Goal: Task Accomplishment & Management: Use online tool/utility

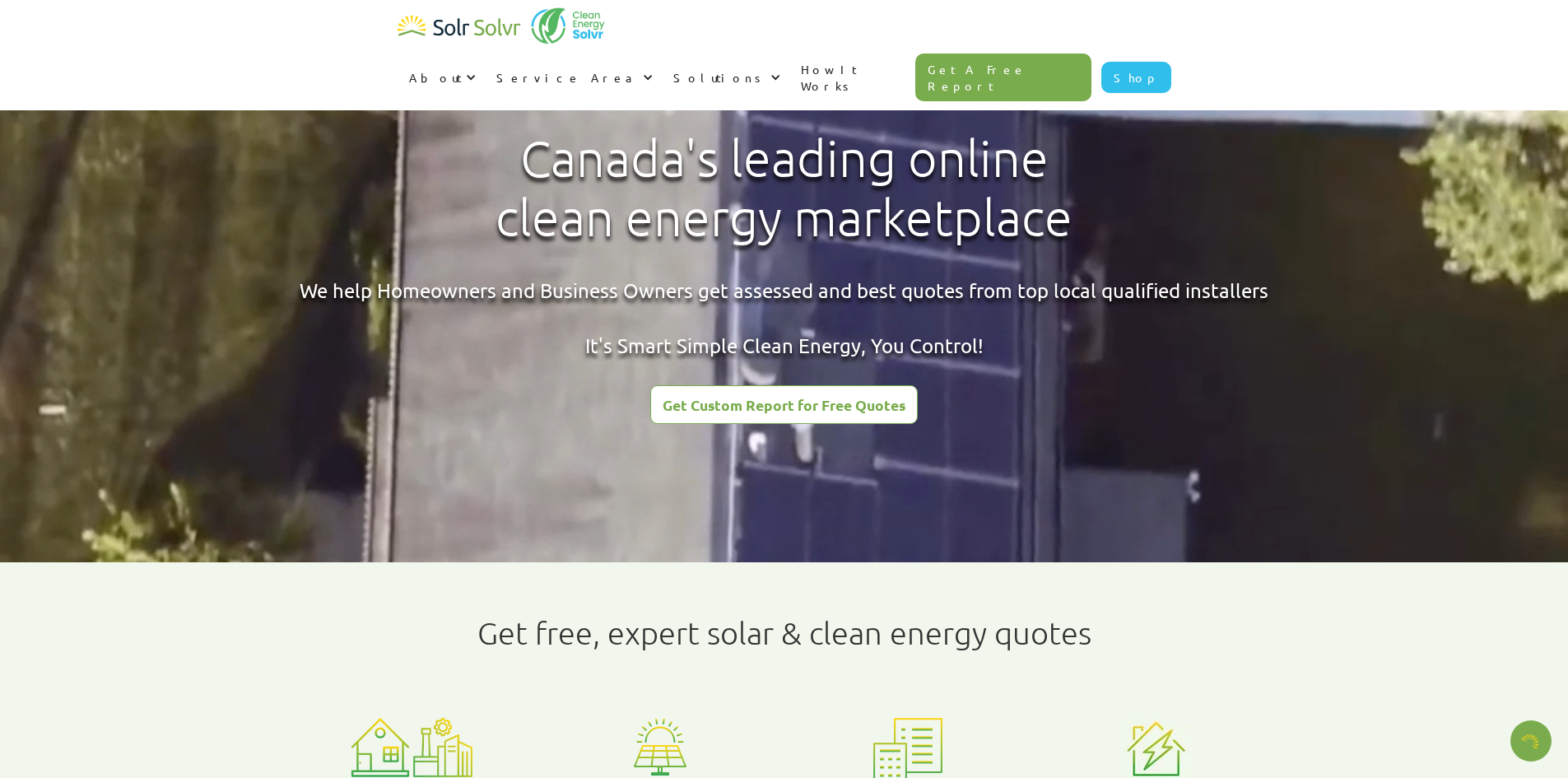
type textarea "x"
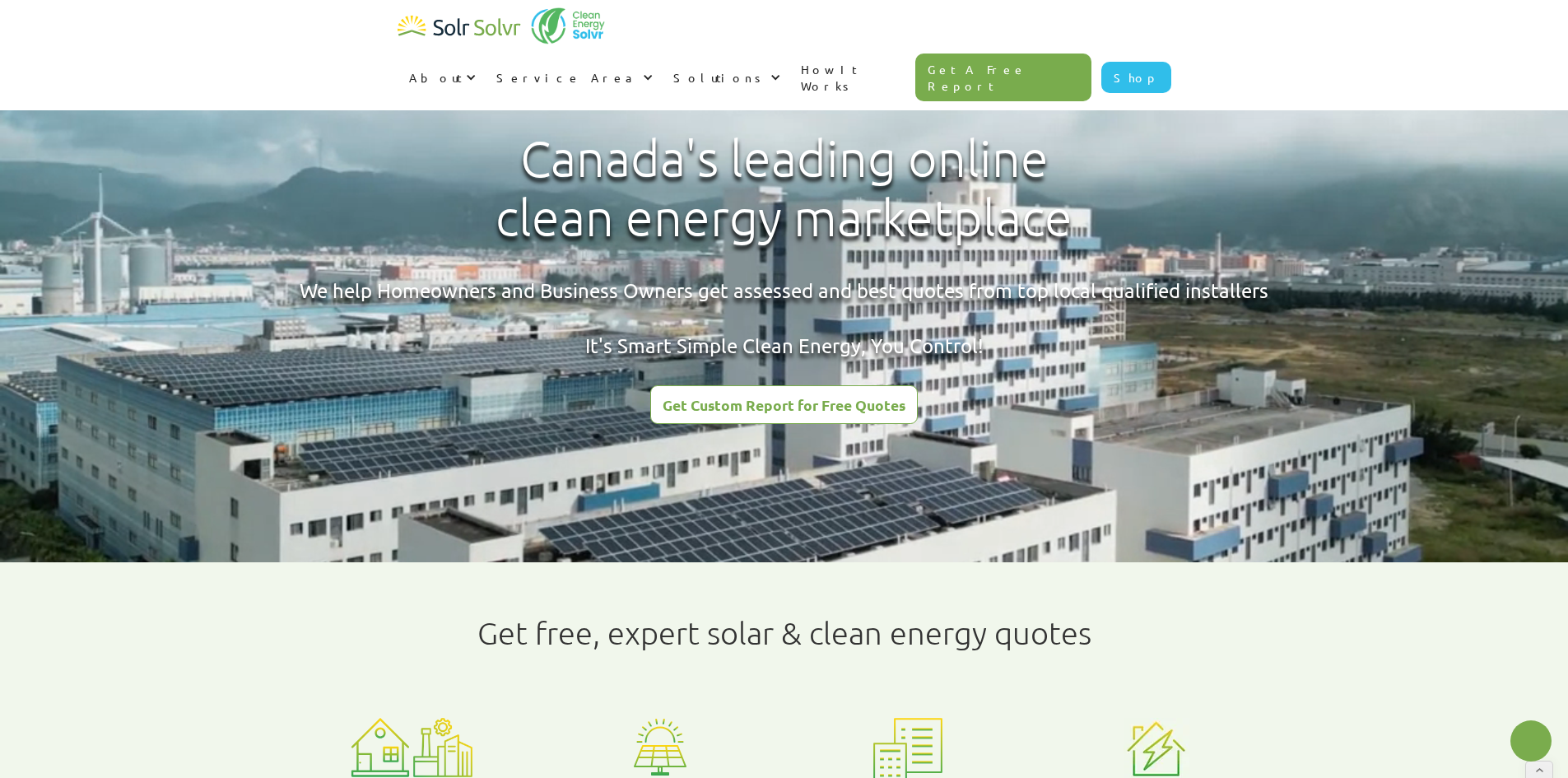
radio input "true"
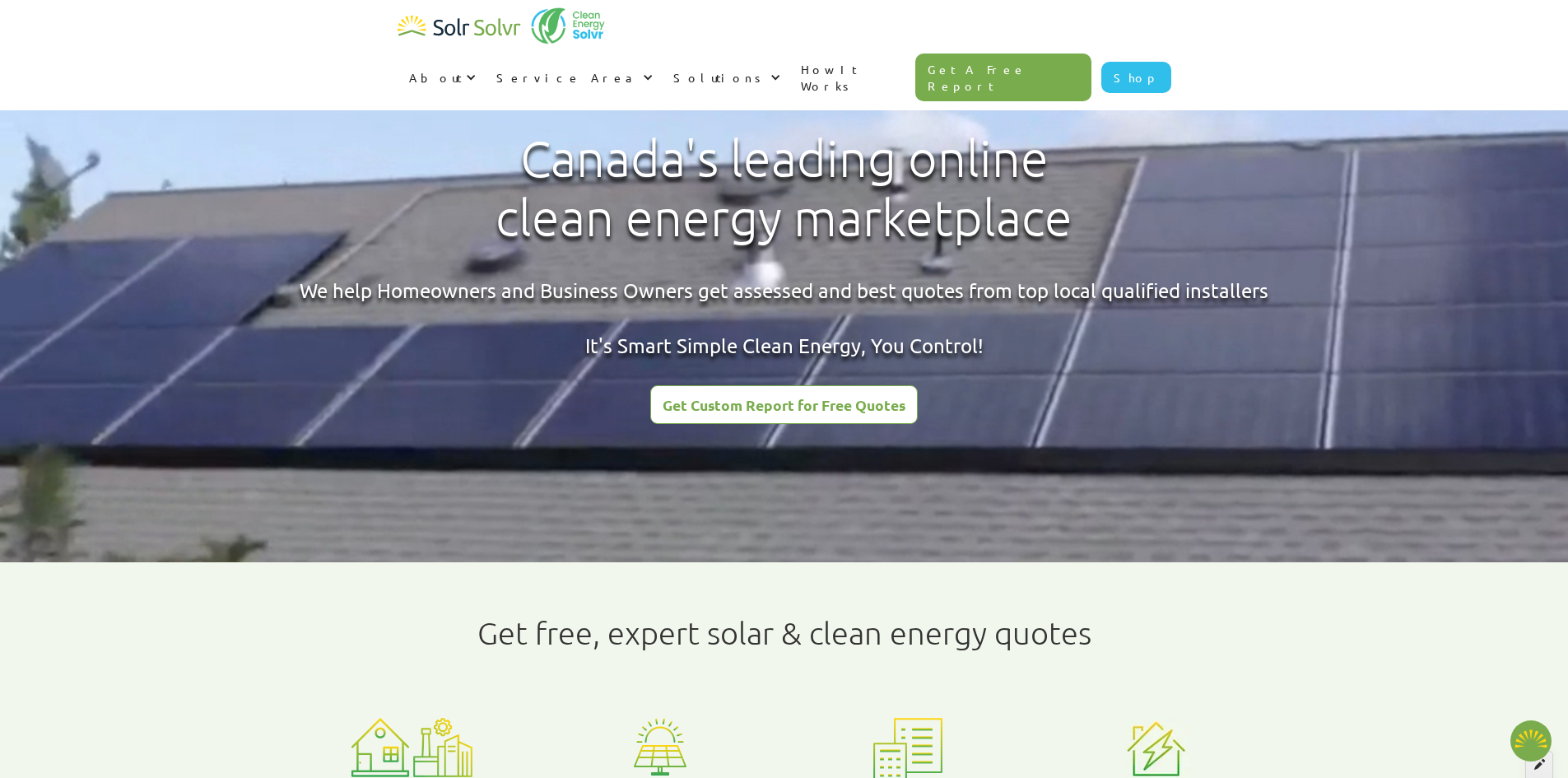
click at [1530, 769] on div at bounding box center [1539, 765] width 28 height 28
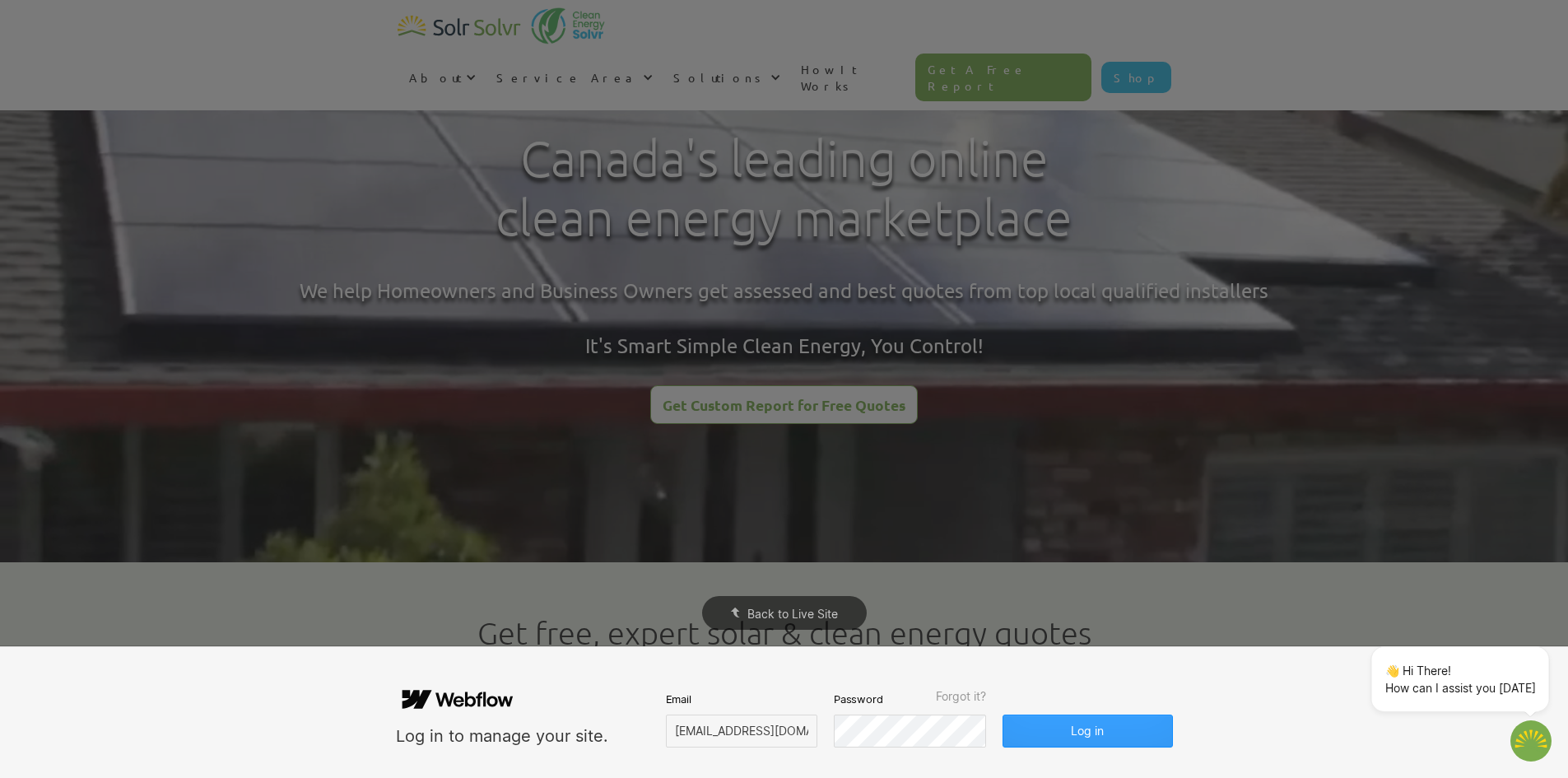
click at [1114, 729] on button "Log in" at bounding box center [1086, 730] width 169 height 33
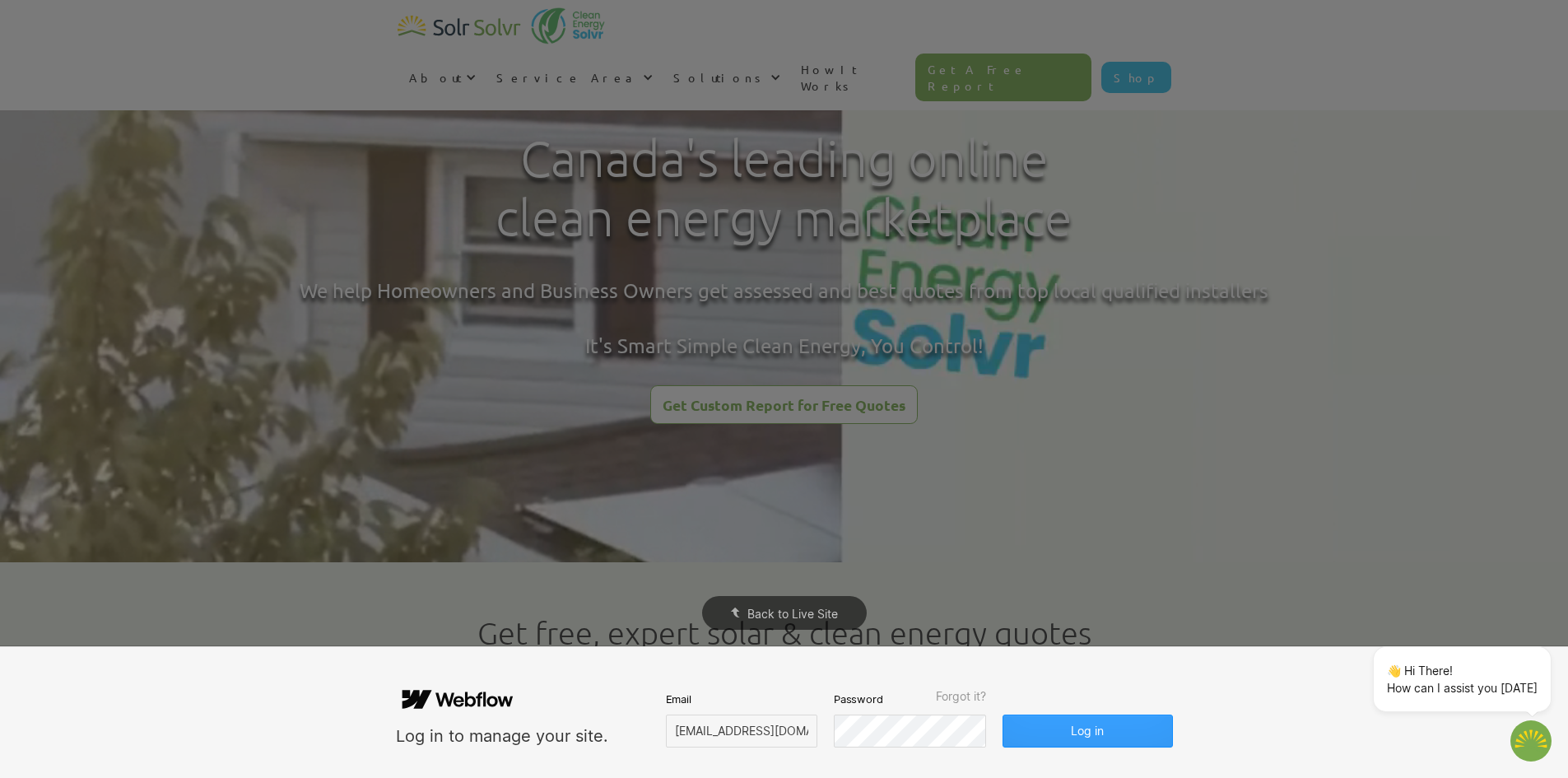
type textarea "x"
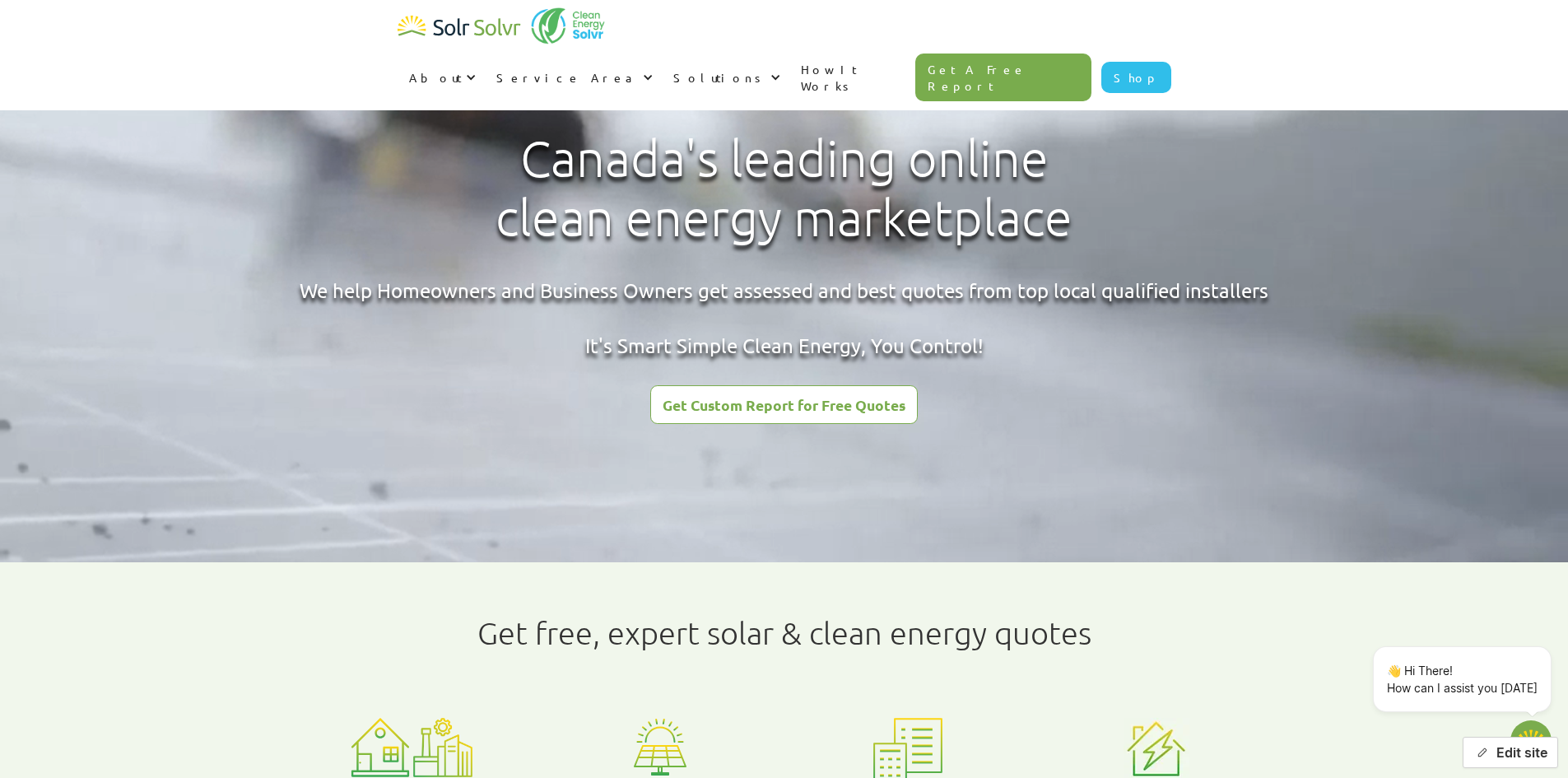
click at [1492, 757] on button "Edit site" at bounding box center [1510, 752] width 95 height 31
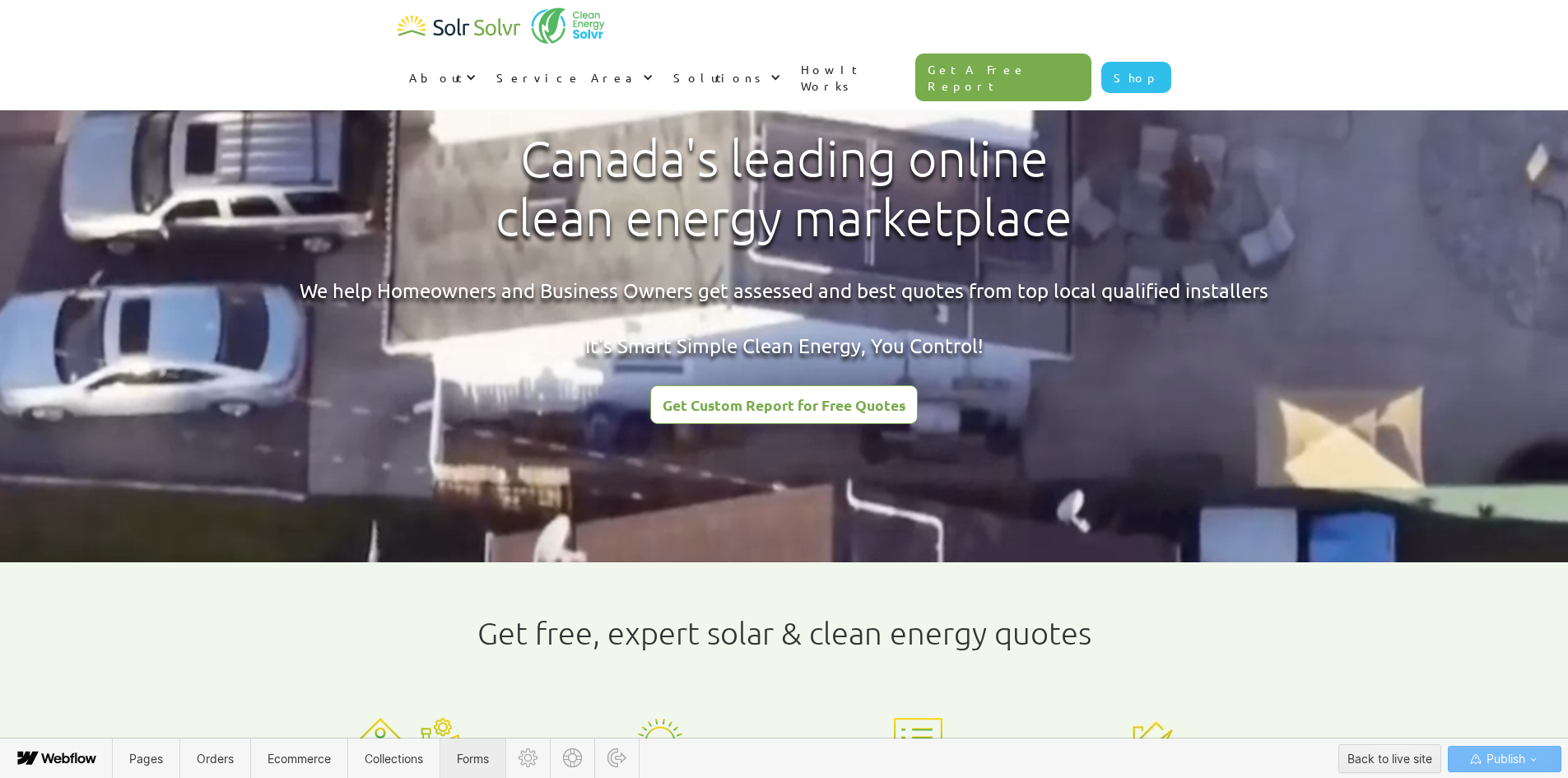
click at [475, 748] on span "Forms" at bounding box center [473, 758] width 65 height 40
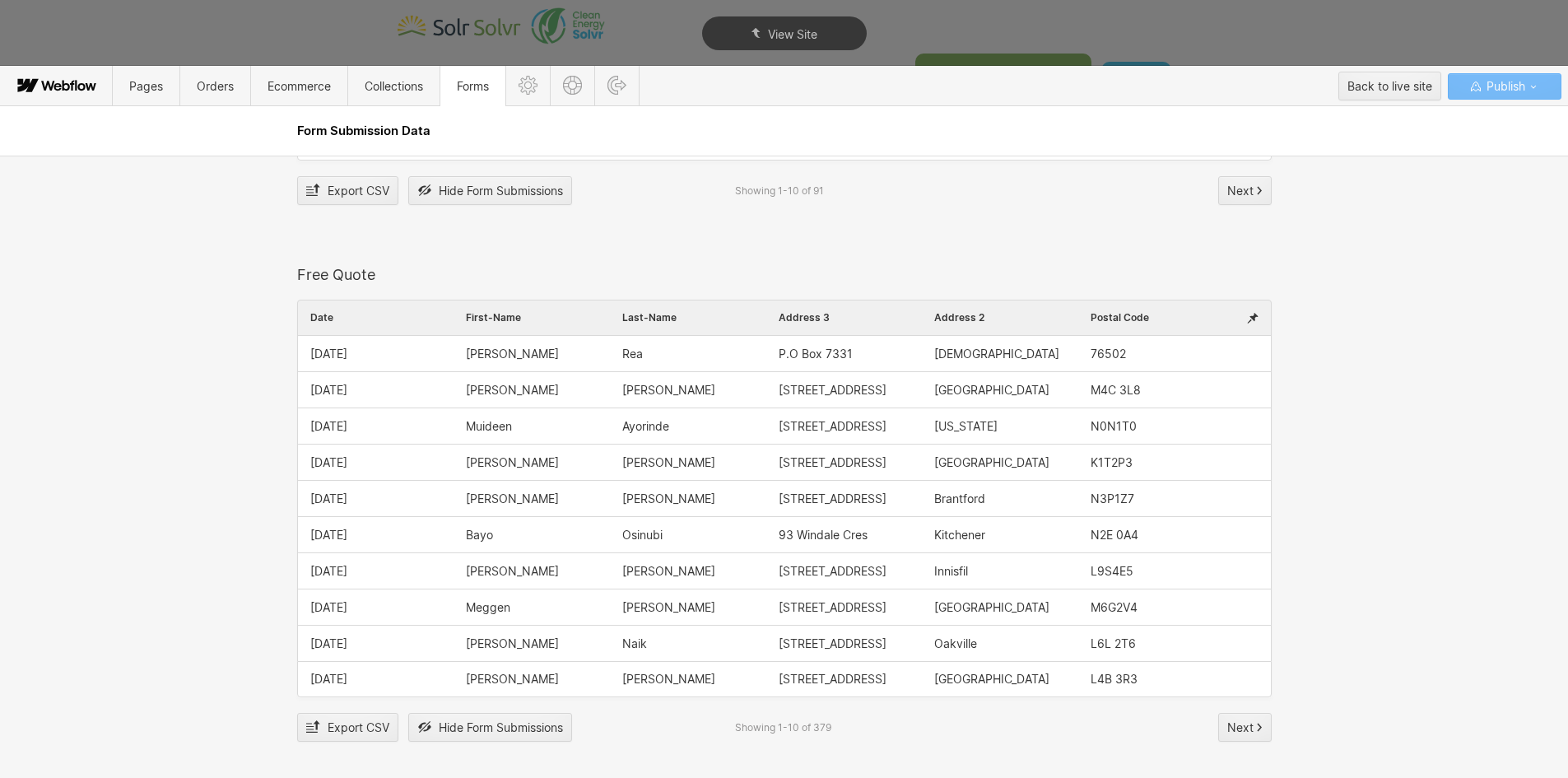
scroll to position [2058, 0]
click at [1259, 313] on div at bounding box center [1253, 316] width 36 height 35
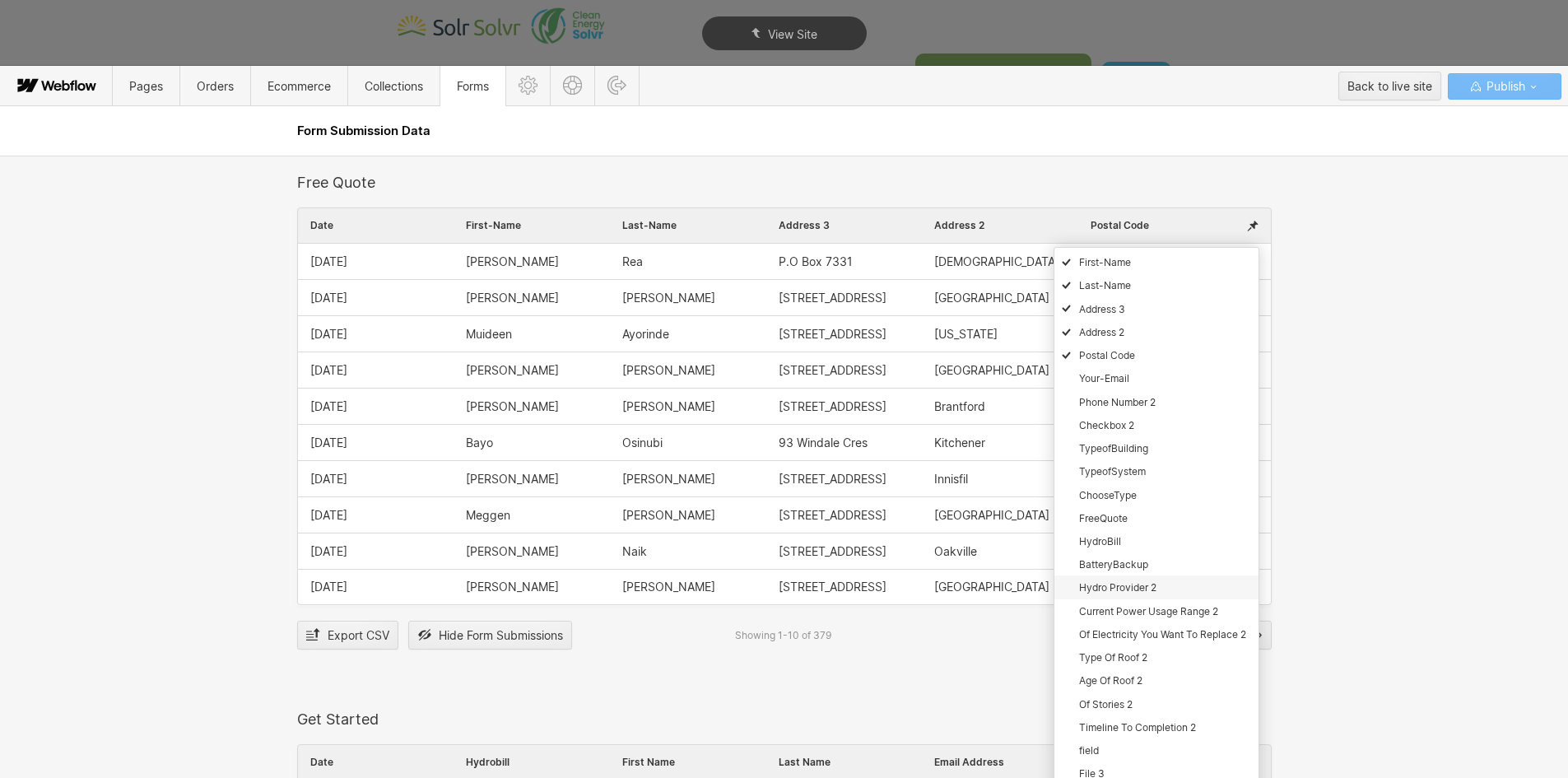
scroll to position [2305, 0]
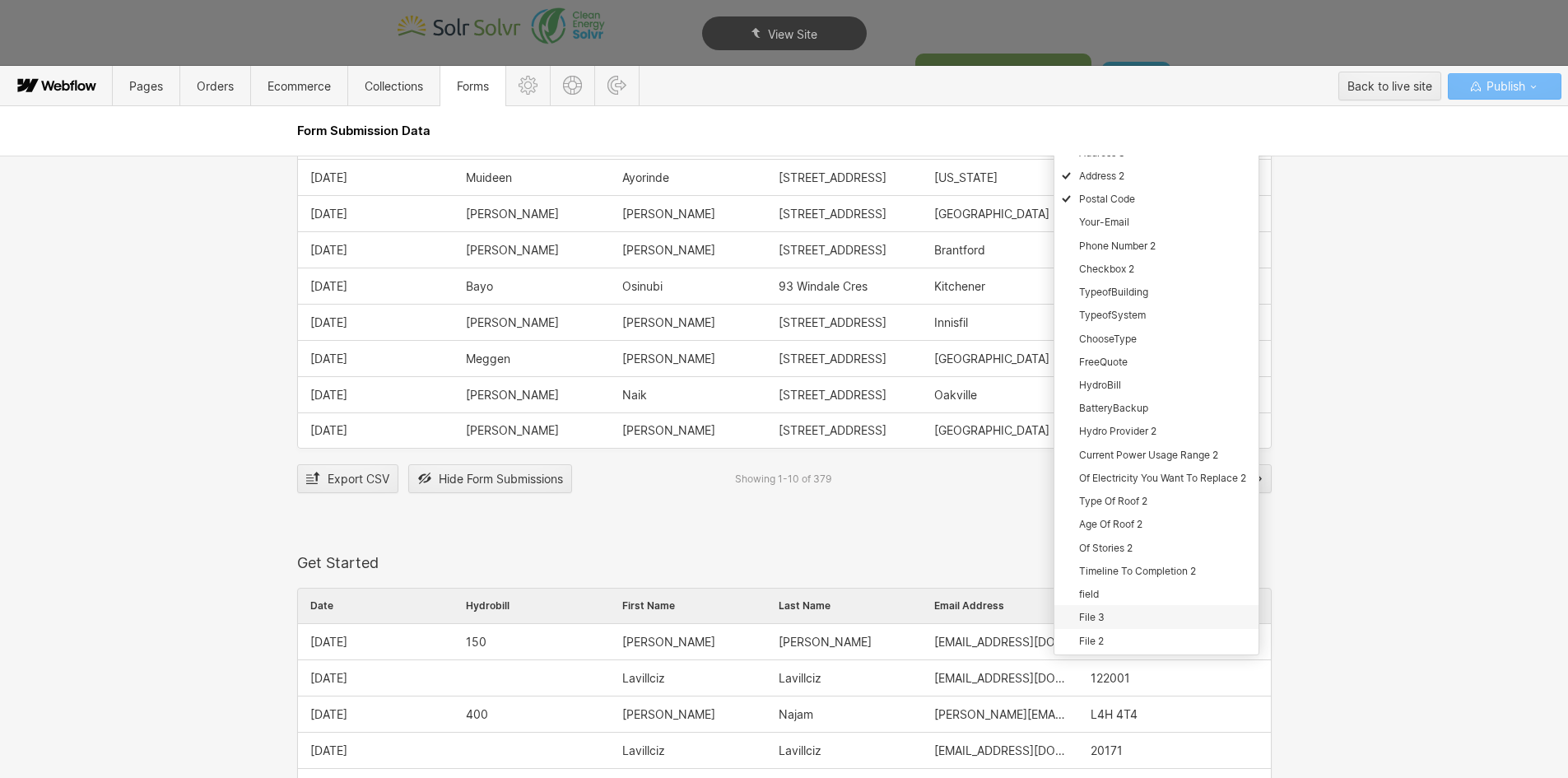
click at [1106, 623] on div "File 3" at bounding box center [1157, 616] width 204 height 23
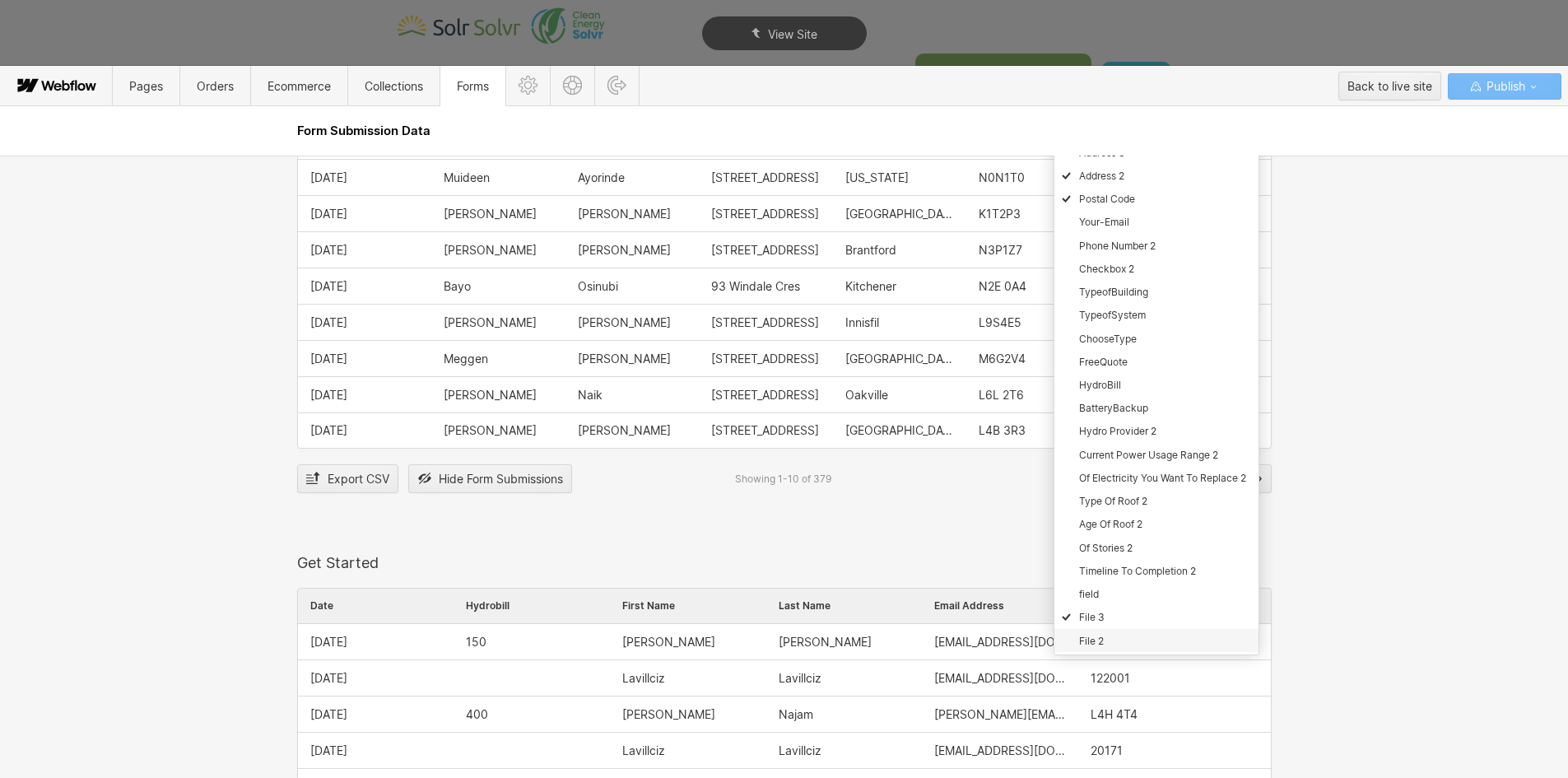
click at [1098, 643] on div "File 2" at bounding box center [1157, 641] width 204 height 23
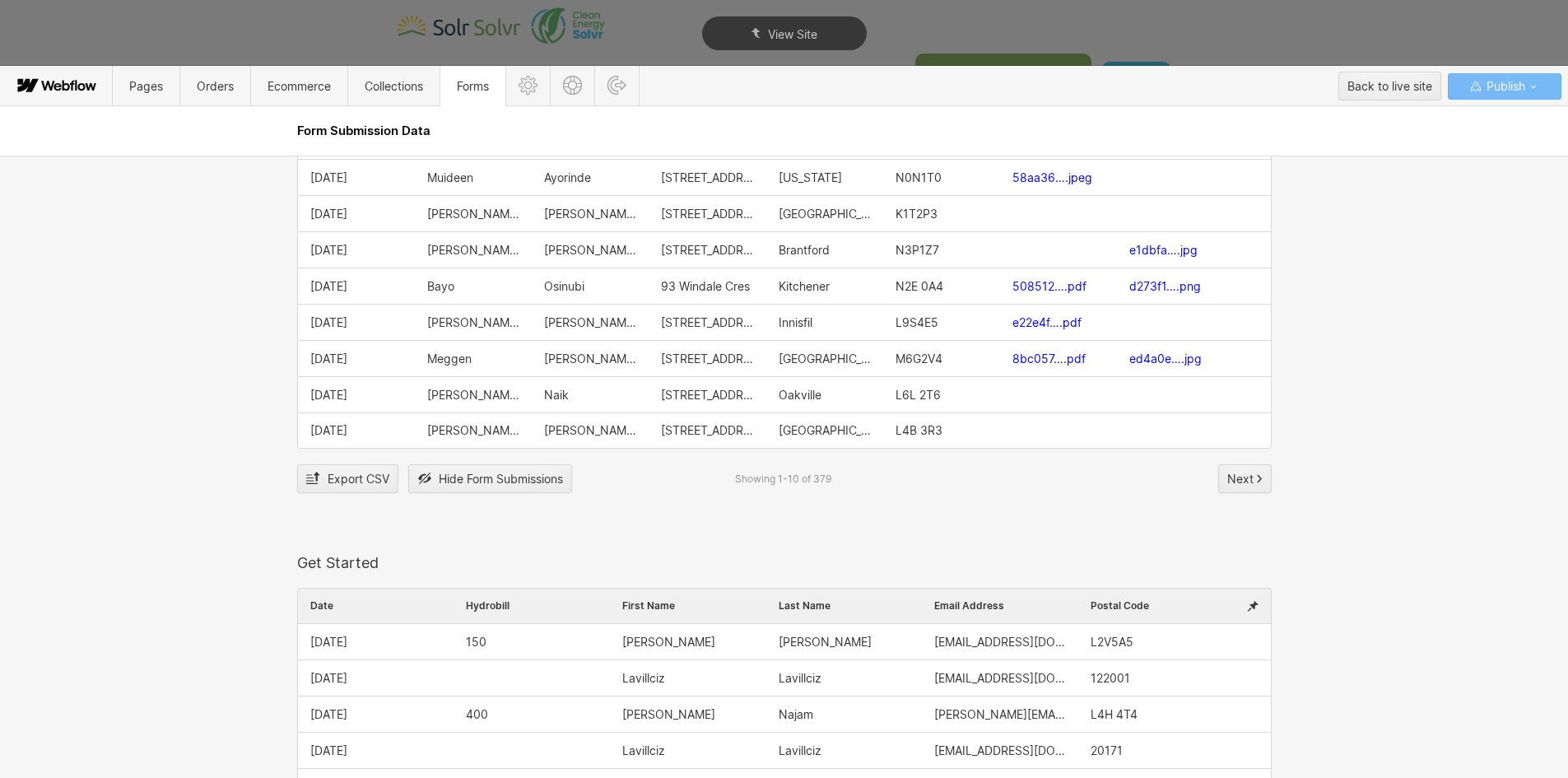
click at [1383, 557] on div "Contact Us Form Date Name Email Address Contact Message Name Email Address Cont…" at bounding box center [784, 467] width 1568 height 623
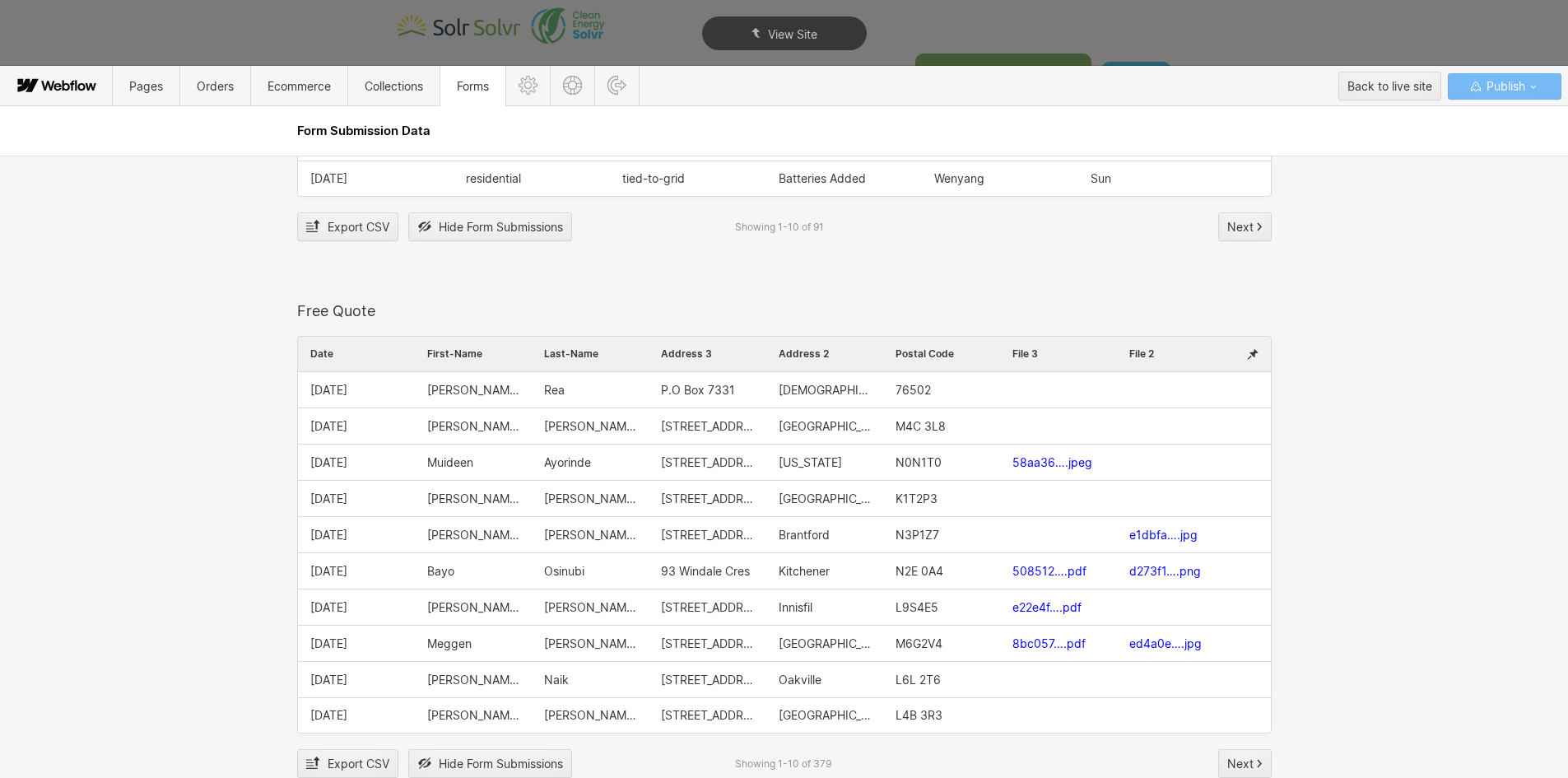
scroll to position [2140, 0]
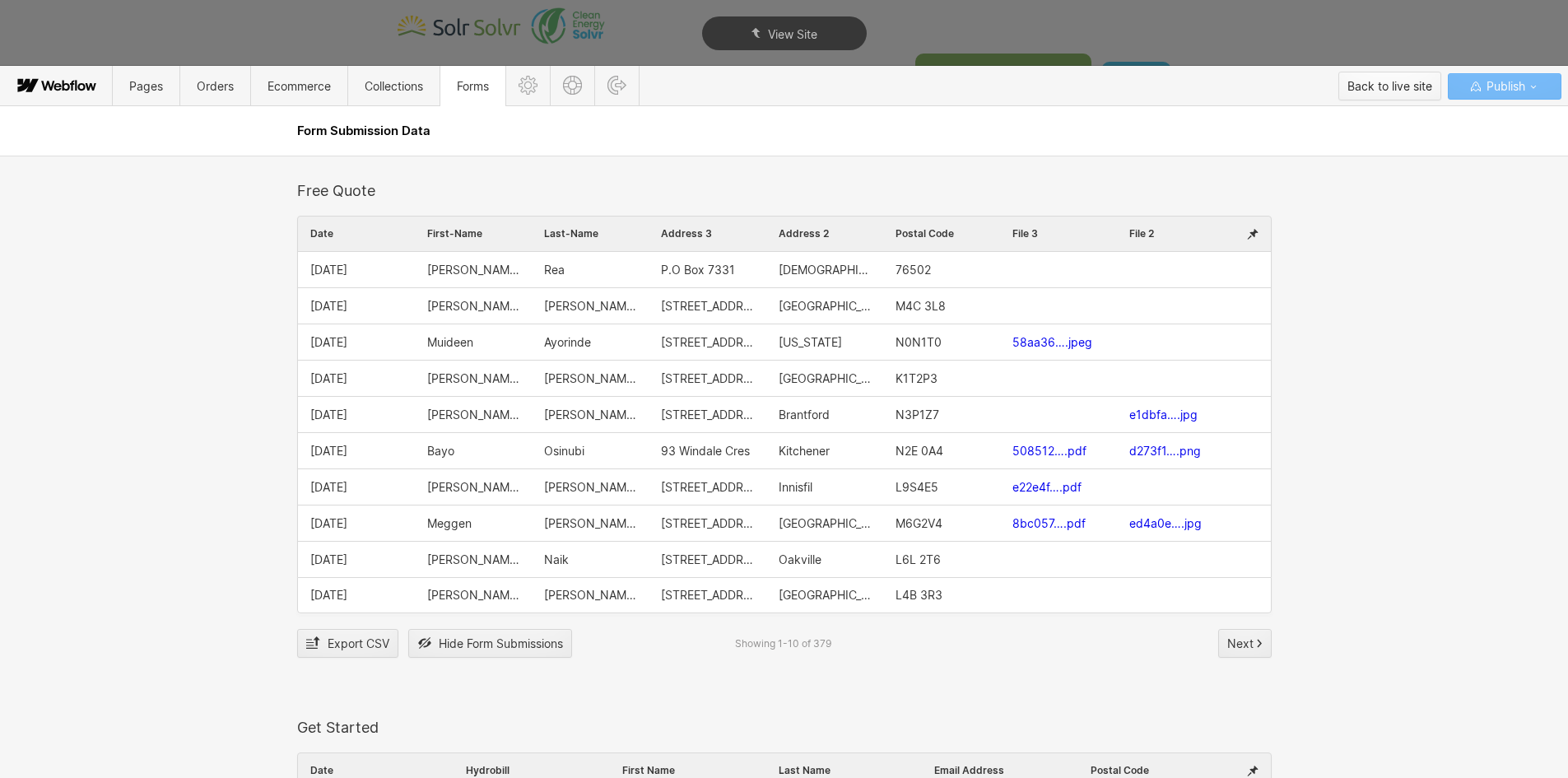
click at [1358, 85] on div "Back to live site" at bounding box center [1389, 86] width 85 height 24
type textarea "x"
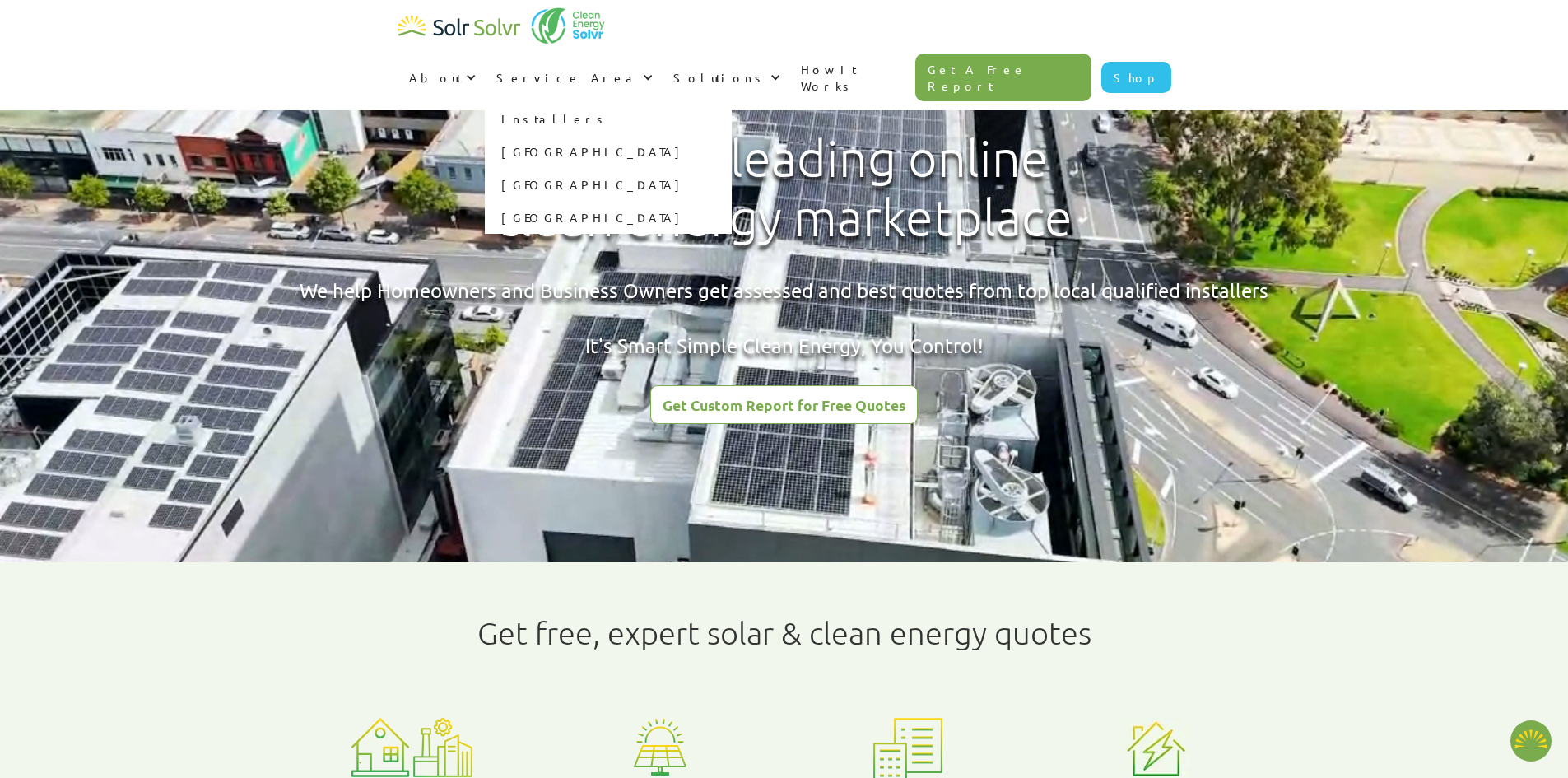
type textarea "x"
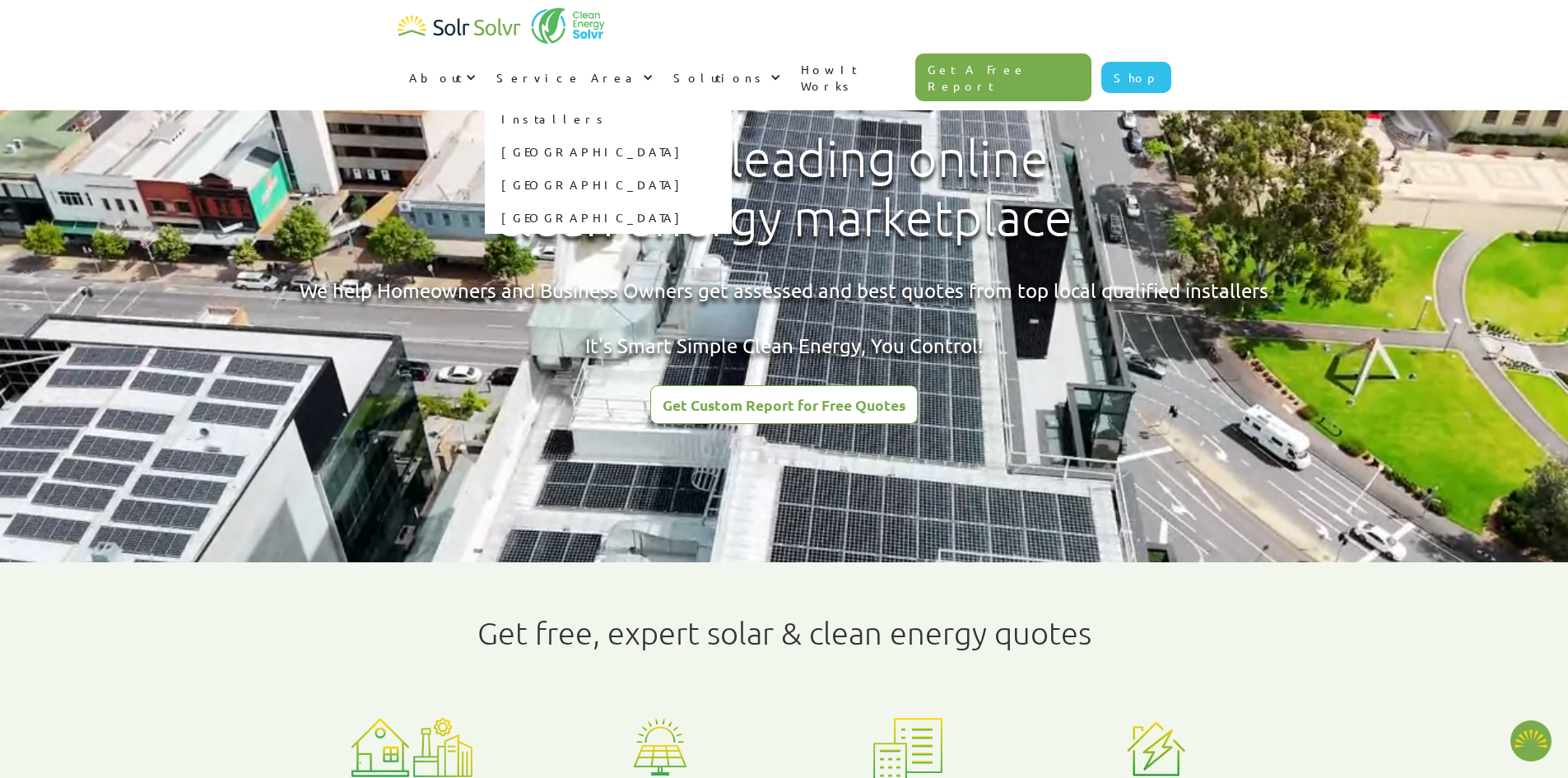
radio input "true"
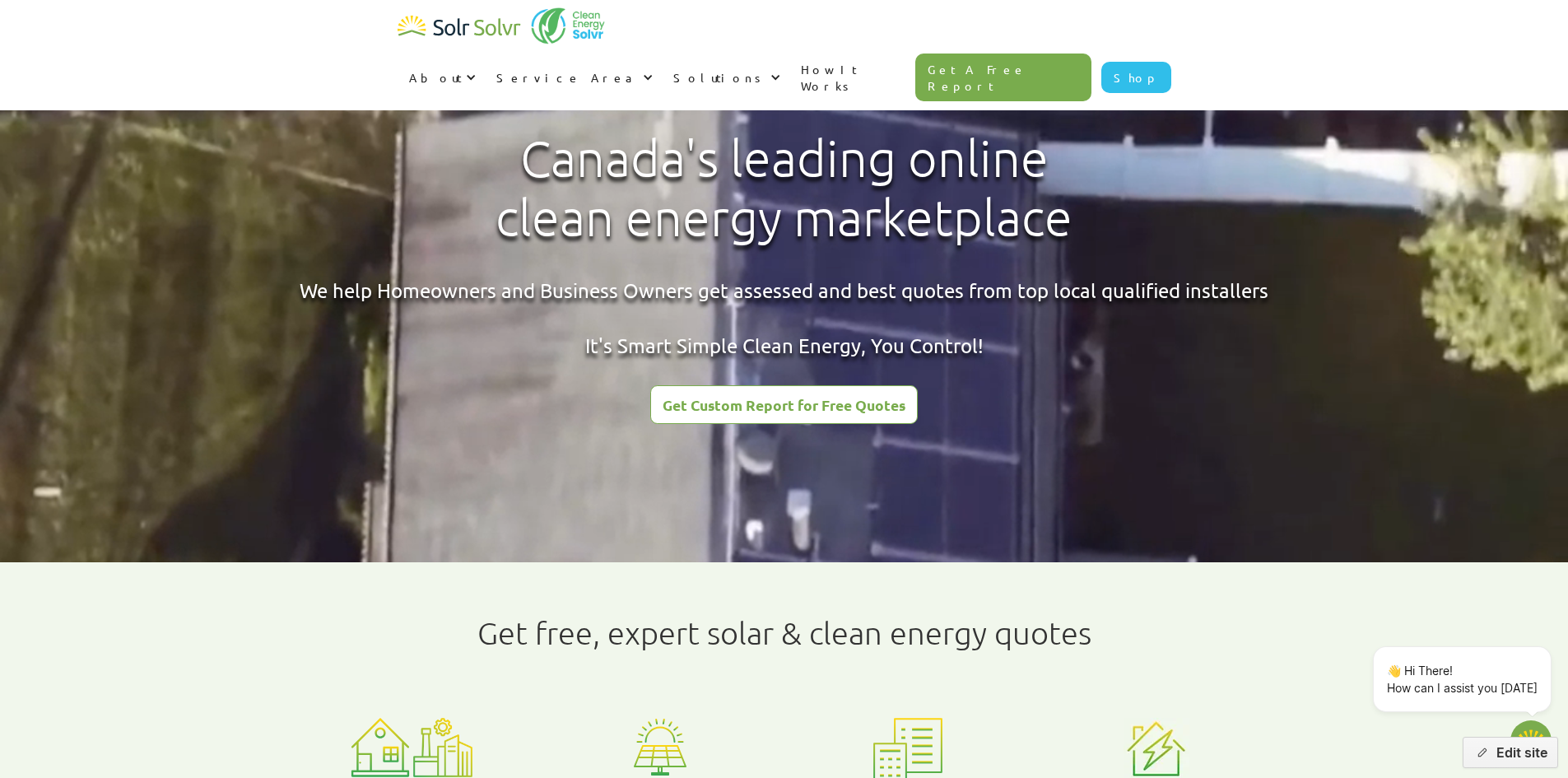
click at [1135, 62] on link "Shop" at bounding box center [1136, 77] width 70 height 31
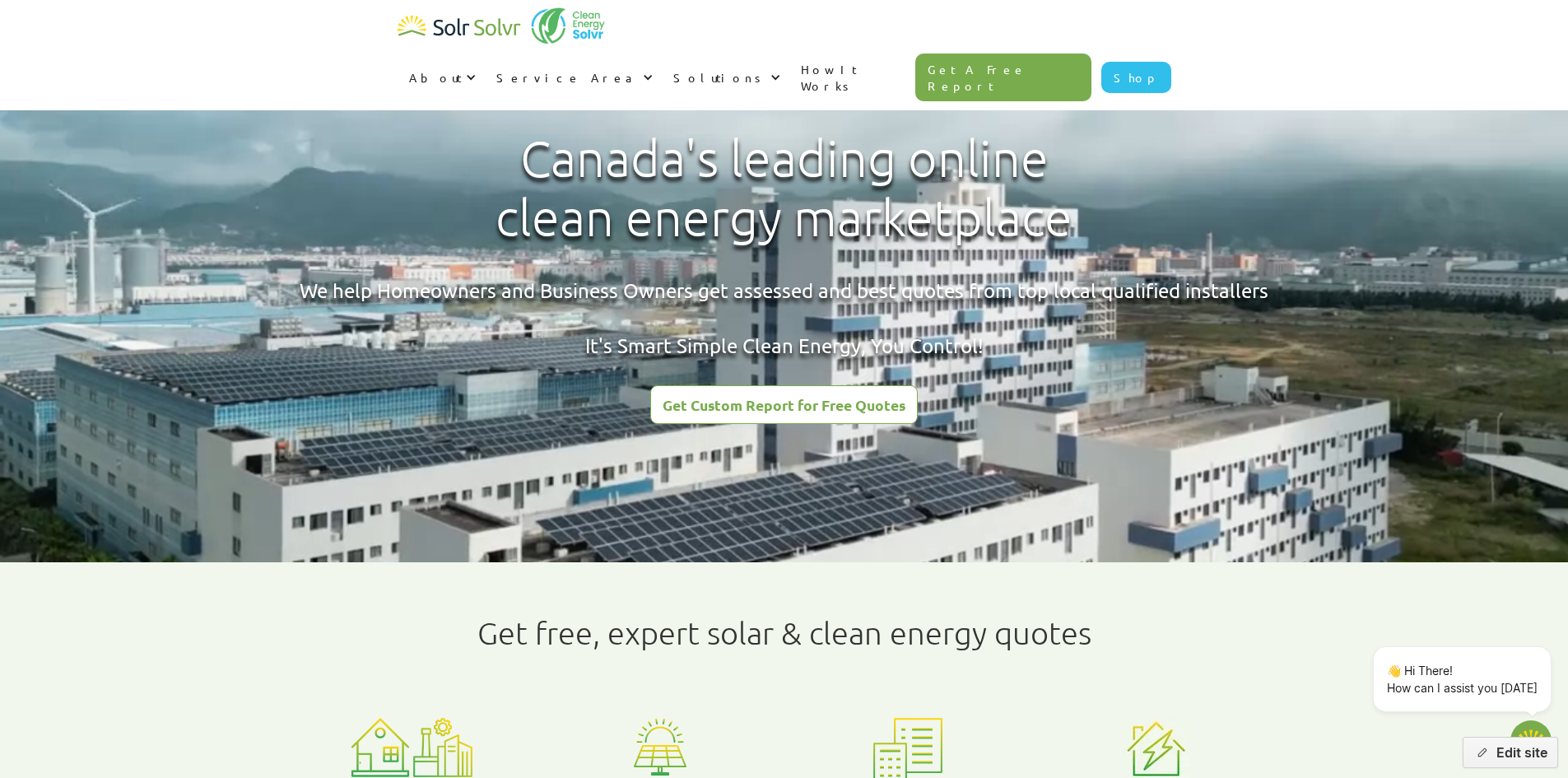
type textarea "x"
